Goal: Check status: Check status

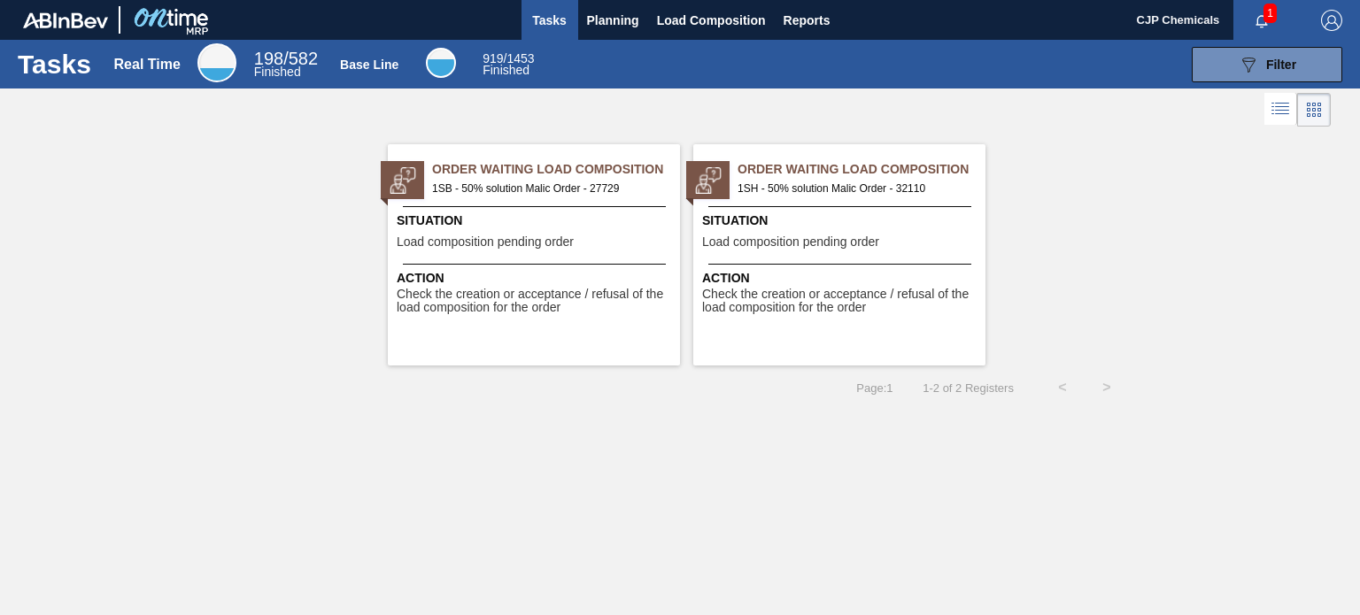
click at [1187, 20] on span "CJP Chemicals" at bounding box center [1178, 20] width 83 height 40
click at [1339, 19] on img "button" at bounding box center [1331, 20] width 21 height 21
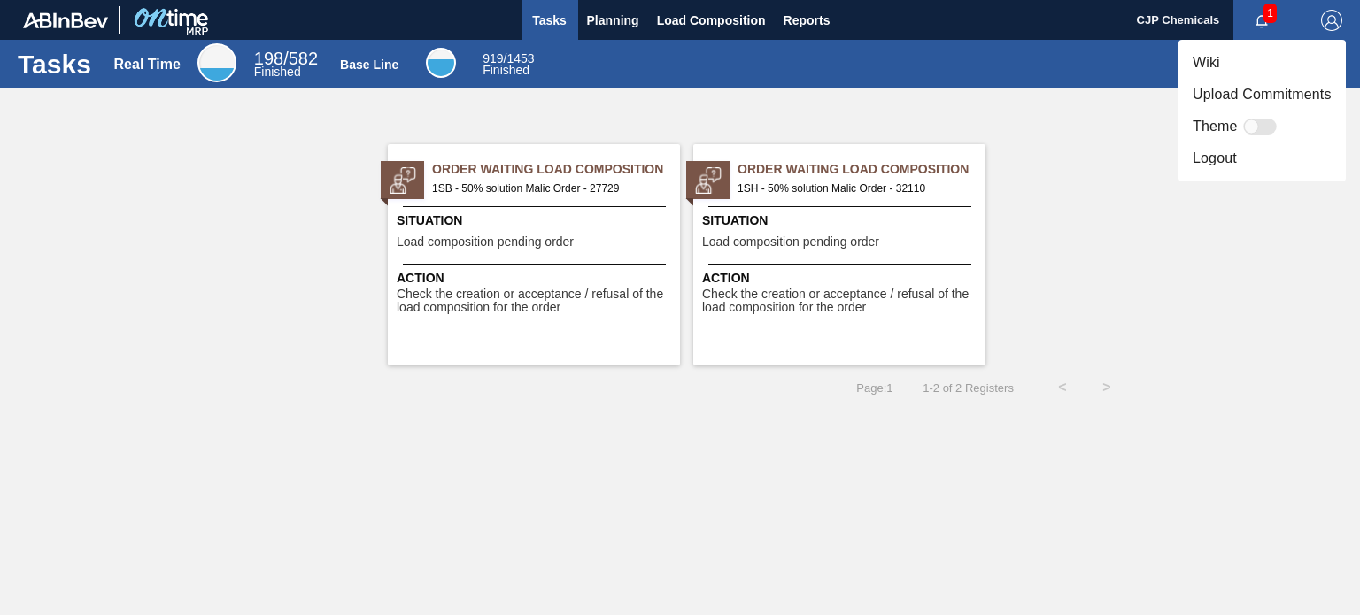
click at [1151, 199] on div at bounding box center [680, 307] width 1360 height 615
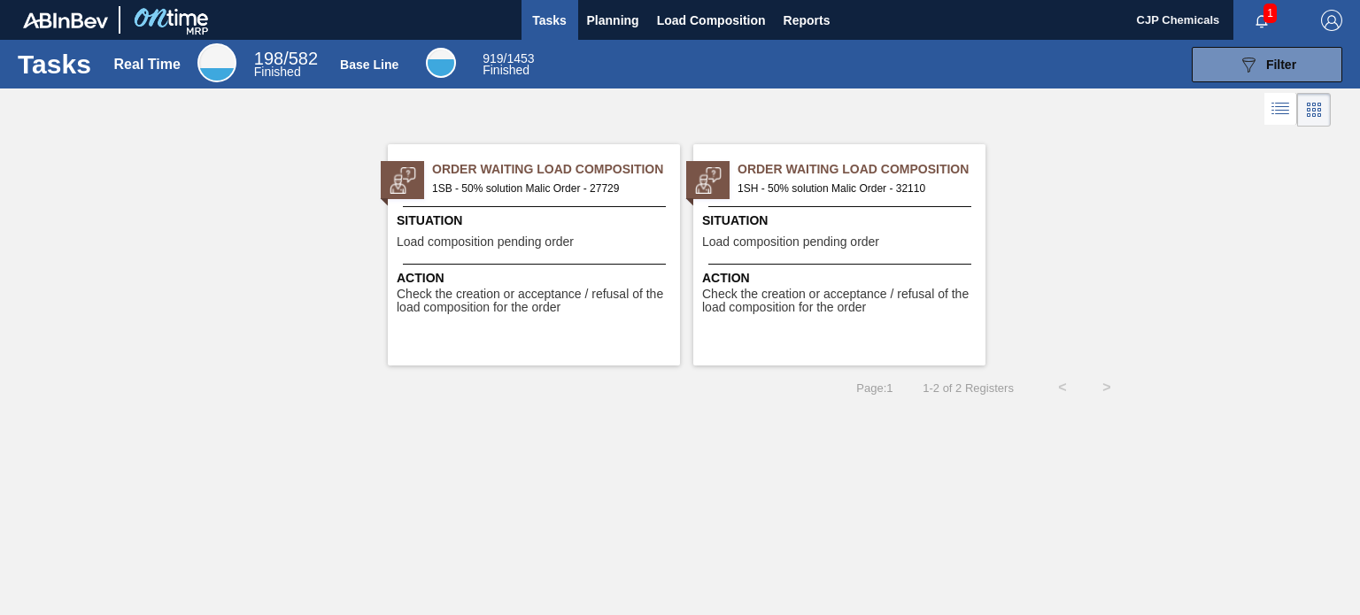
click at [1261, 17] on icon "button" at bounding box center [1262, 21] width 14 height 14
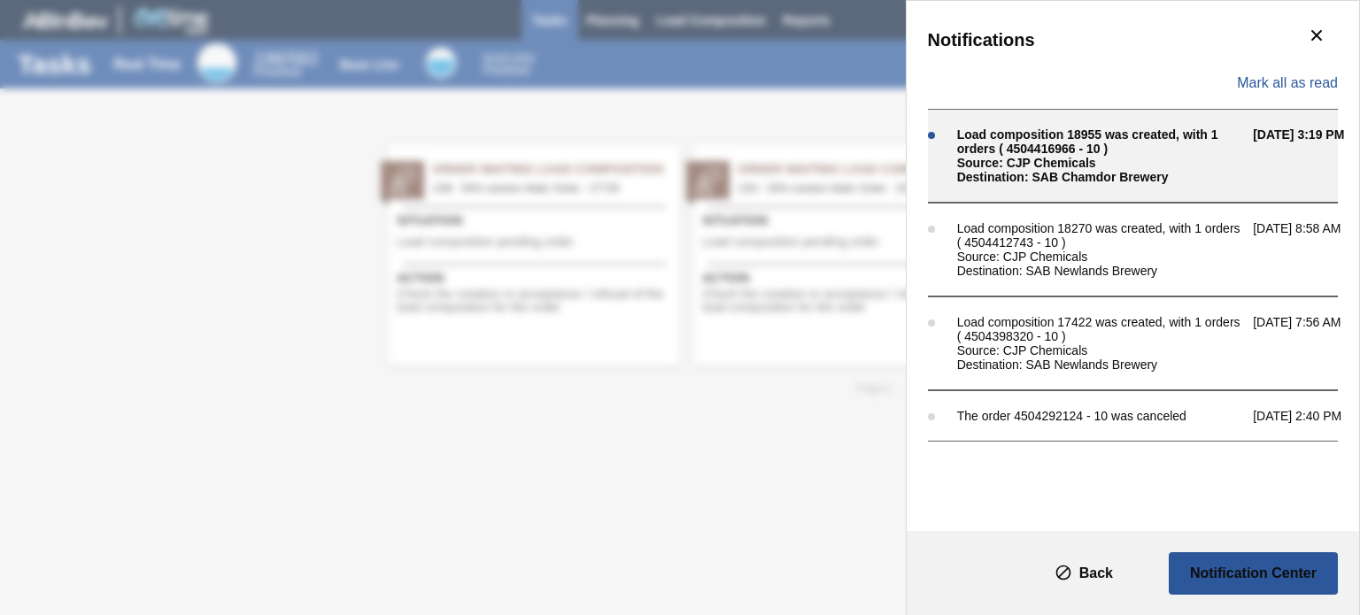
click at [1187, 148] on div "Load composition 18955 was created, with 1 orders ( 4504416966 - 10 )" at bounding box center [1100, 142] width 287 height 28
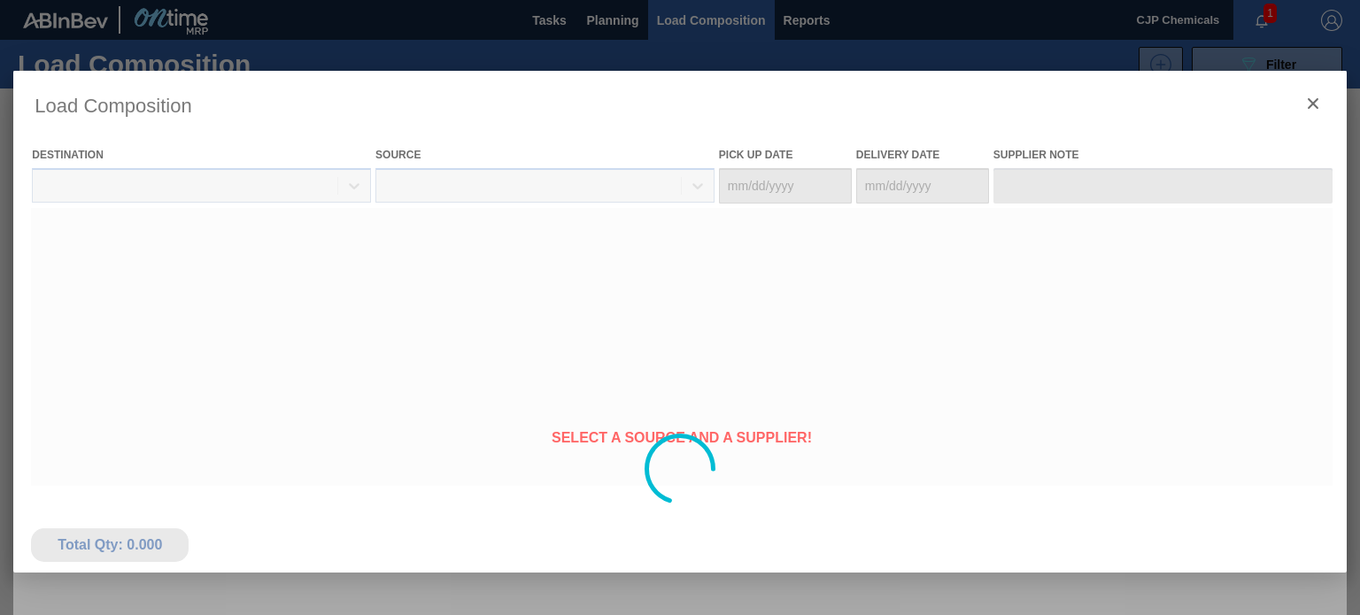
type Date "09/13/2025"
type Date "09/14/2025"
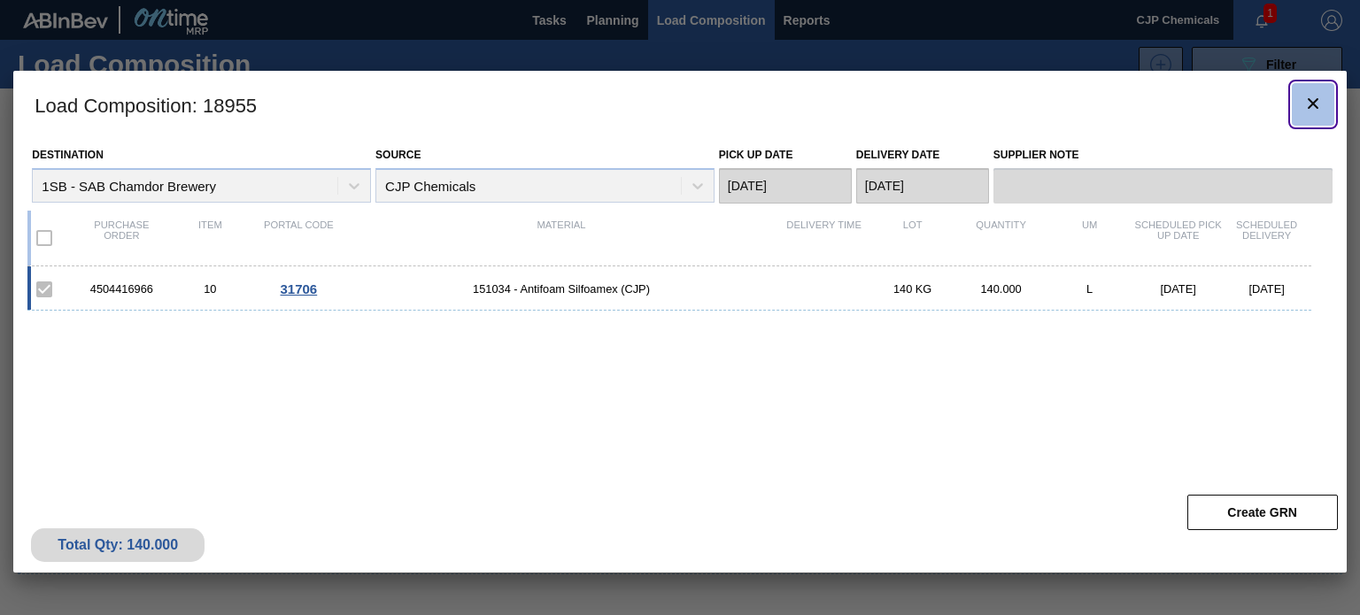
click at [1307, 96] on icon "botão de ícone" at bounding box center [1313, 103] width 21 height 21
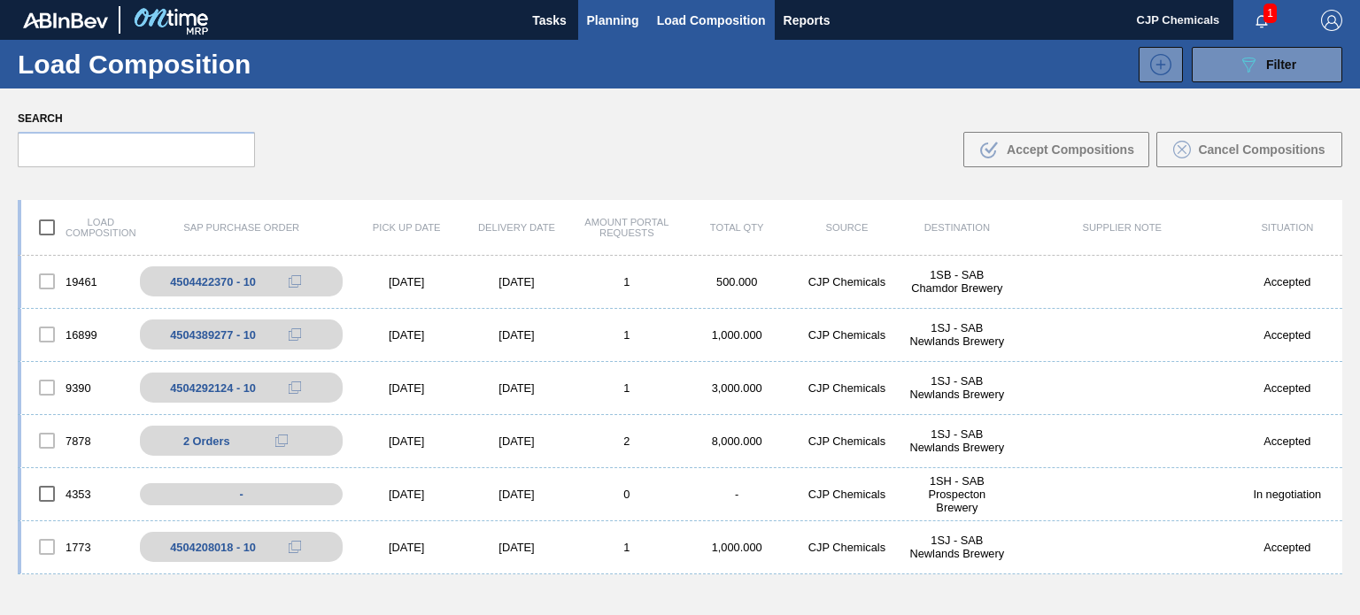
click at [602, 24] on span "Planning" at bounding box center [613, 20] width 52 height 21
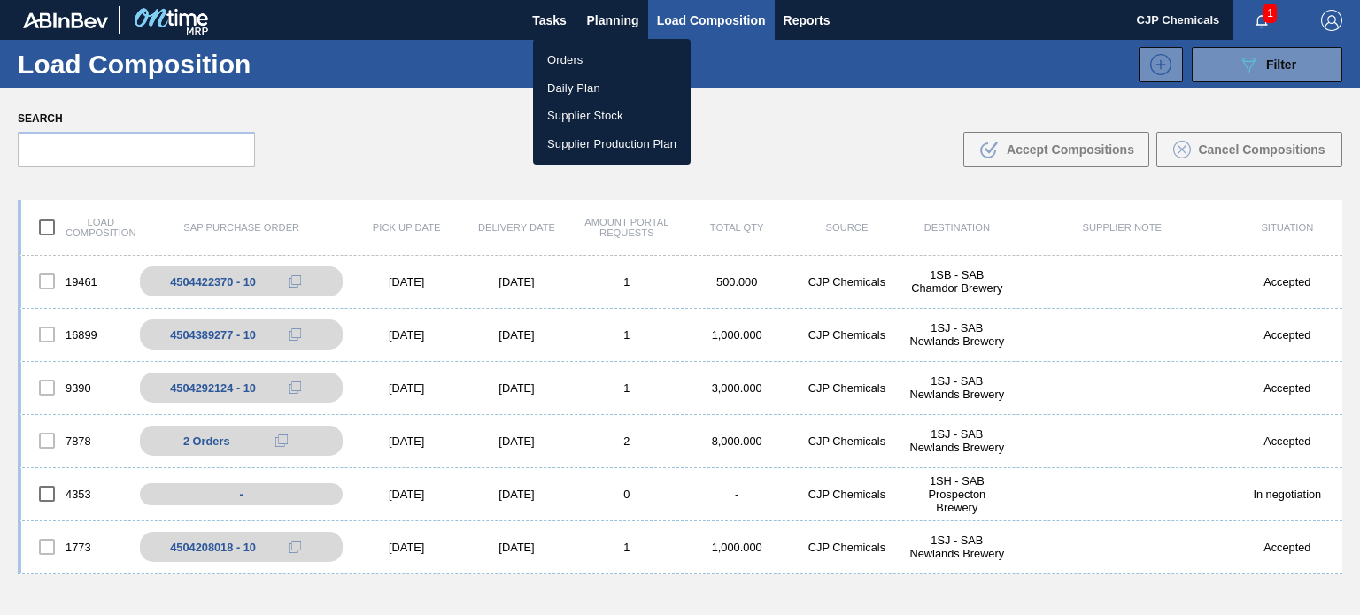
click at [579, 66] on li "Orders" at bounding box center [612, 60] width 158 height 28
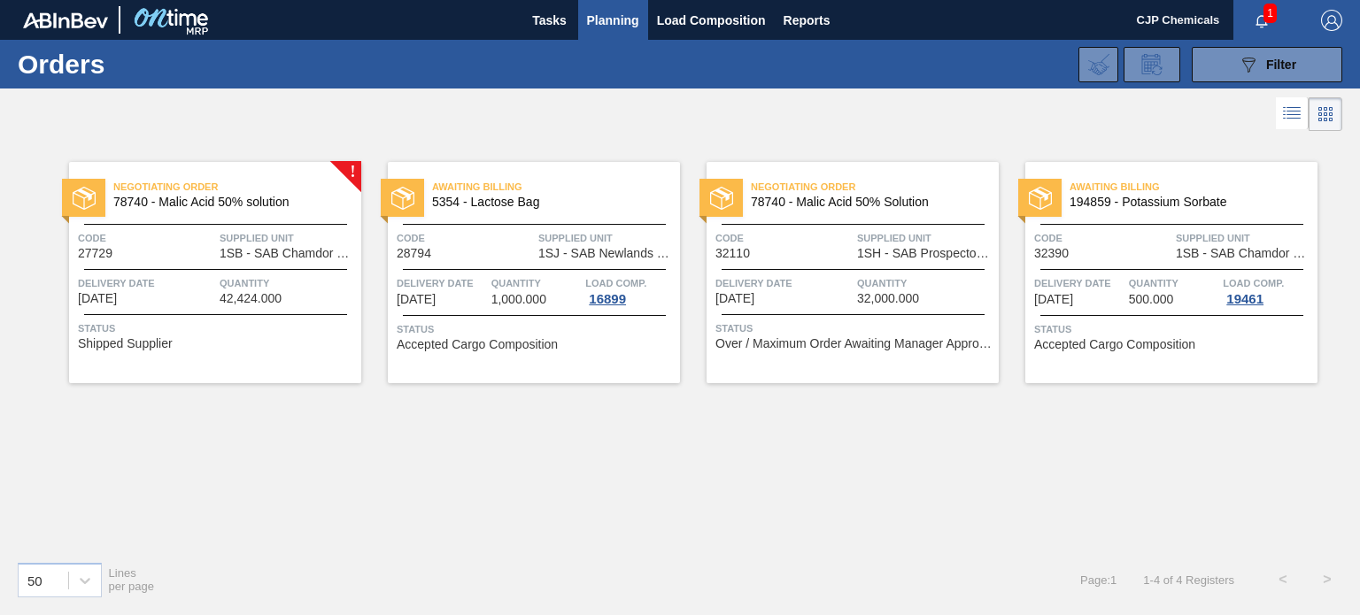
click at [1171, 20] on span "CJP Chemicals" at bounding box center [1178, 20] width 83 height 40
click at [1146, 24] on span "CJP Chemicals" at bounding box center [1178, 20] width 83 height 40
drag, startPoint x: 1158, startPoint y: 12, endPoint x: 1230, endPoint y: 12, distance: 71.7
click at [1167, 12] on span "CJP Chemicals" at bounding box center [1178, 20] width 83 height 40
click at [1326, 24] on img "button" at bounding box center [1331, 20] width 21 height 21
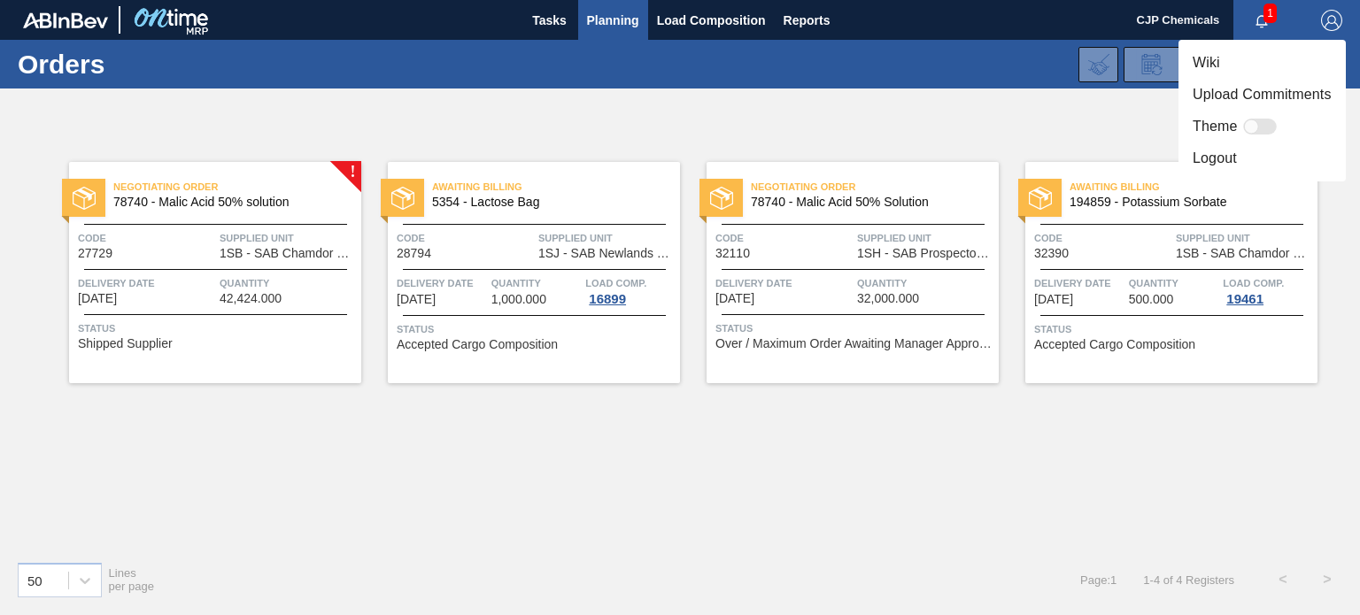
click at [1071, 116] on div at bounding box center [680, 307] width 1360 height 615
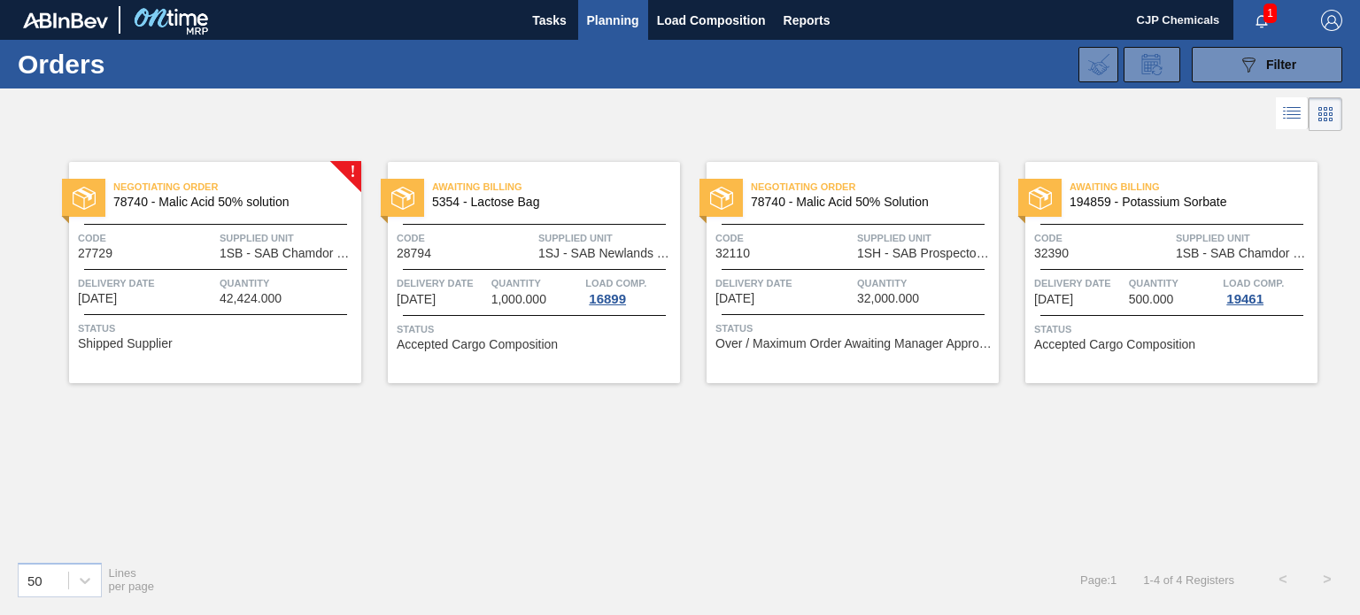
click at [66, 69] on h1 "Orders" at bounding box center [145, 64] width 254 height 20
click at [73, 24] on img at bounding box center [65, 20] width 85 height 16
